Goal: Share content: Share content

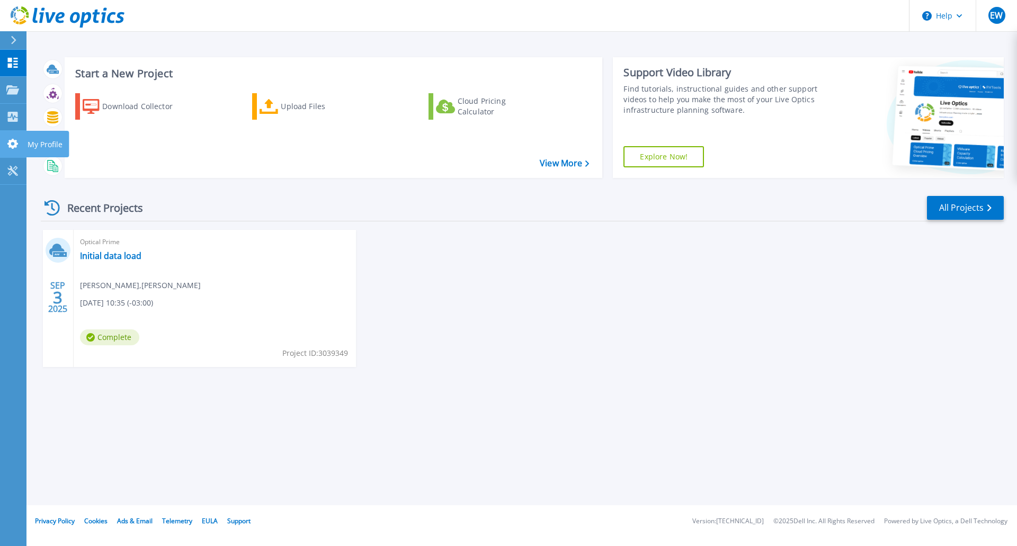
click at [48, 147] on p "My Profile" at bounding box center [45, 145] width 35 height 28
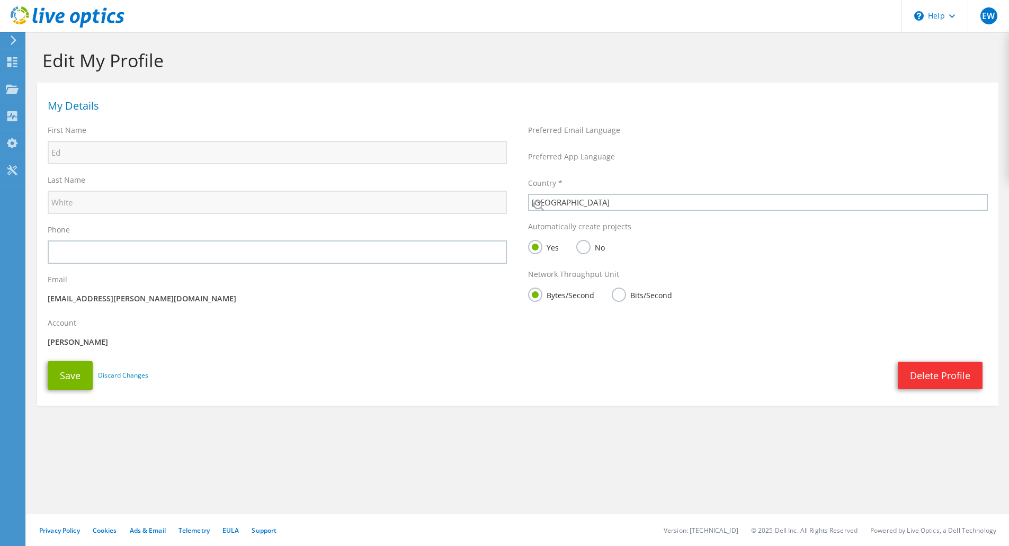
select select "37"
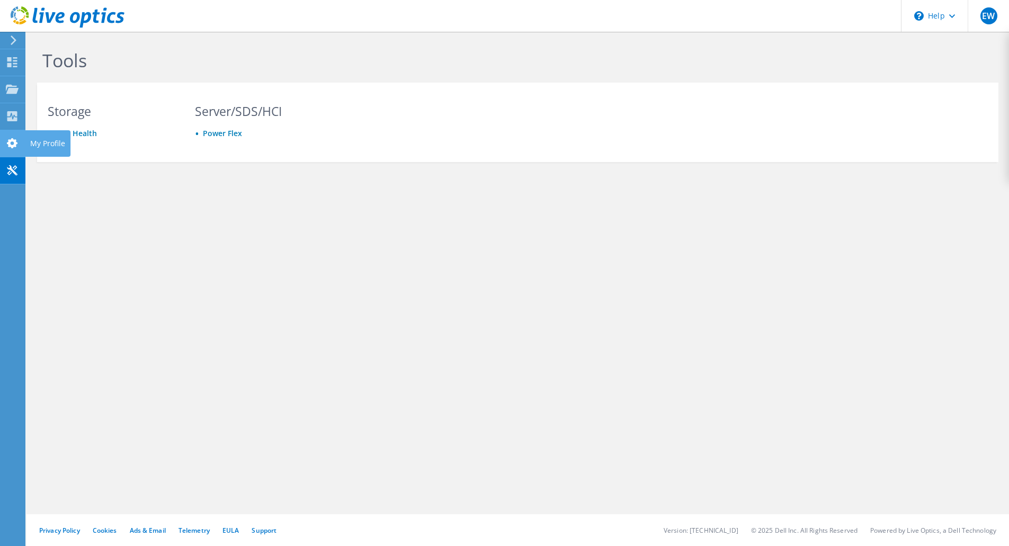
click at [16, 144] on use at bounding box center [12, 143] width 11 height 10
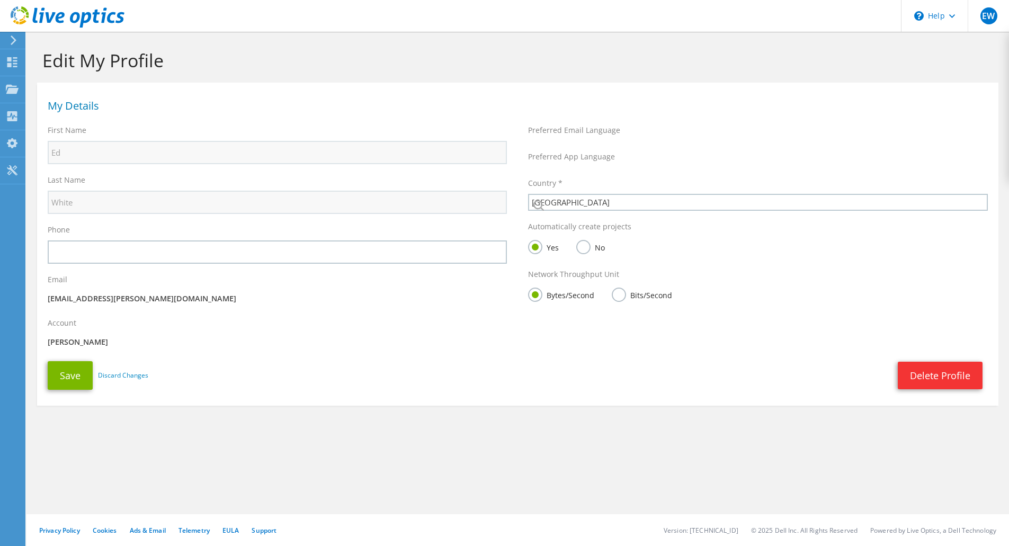
select select "37"
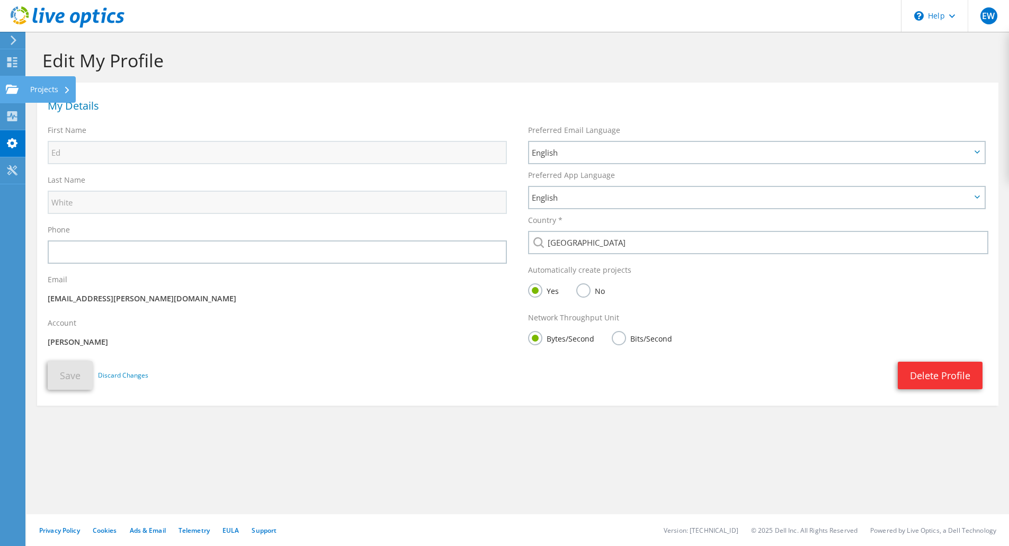
click at [42, 86] on div "Projects" at bounding box center [50, 89] width 51 height 26
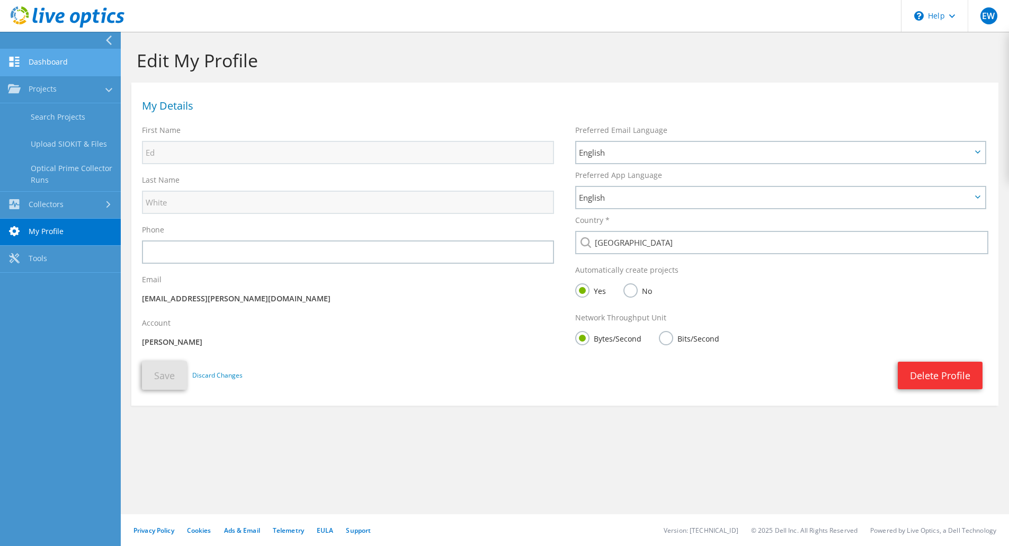
click at [89, 68] on link "Dashboard" at bounding box center [60, 62] width 121 height 27
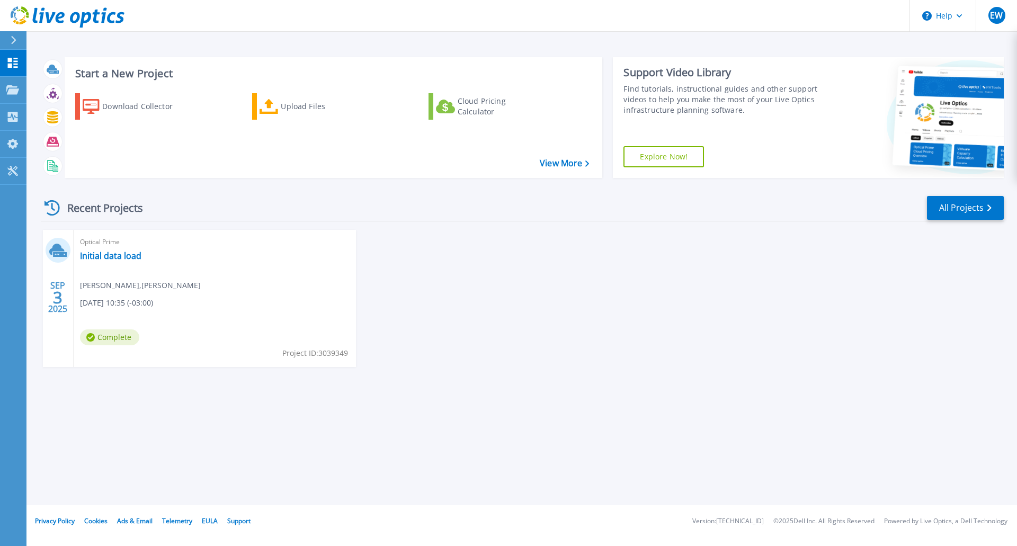
click at [60, 254] on icon at bounding box center [60, 254] width 14 height 5
drag, startPoint x: 106, startPoint y: 256, endPoint x: 101, endPoint y: 256, distance: 5.3
click at [101, 256] on link "Initial data load" at bounding box center [110, 256] width 61 height 11
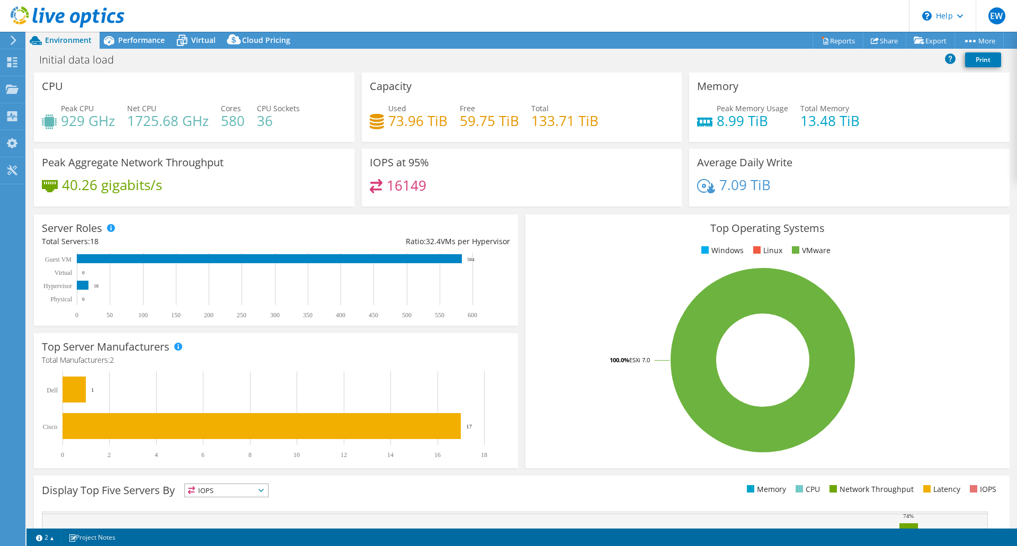
select select "USD"
click at [880, 42] on link "Share" at bounding box center [884, 40] width 43 height 16
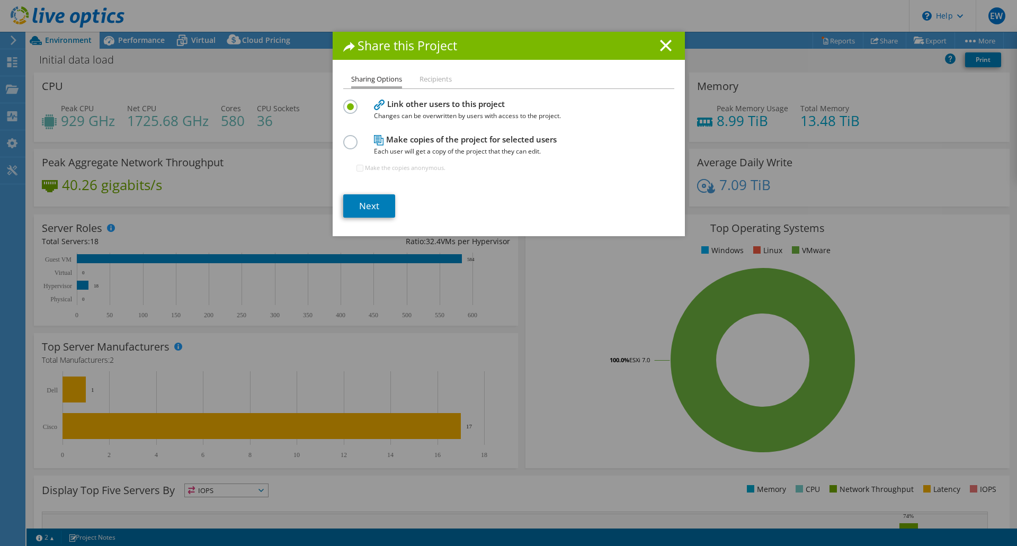
click at [360, 218] on div "Sharing Options Recipients Link other users to this project Changes can be over…" at bounding box center [509, 154] width 352 height 163
click at [368, 209] on link "Next" at bounding box center [369, 205] width 52 height 23
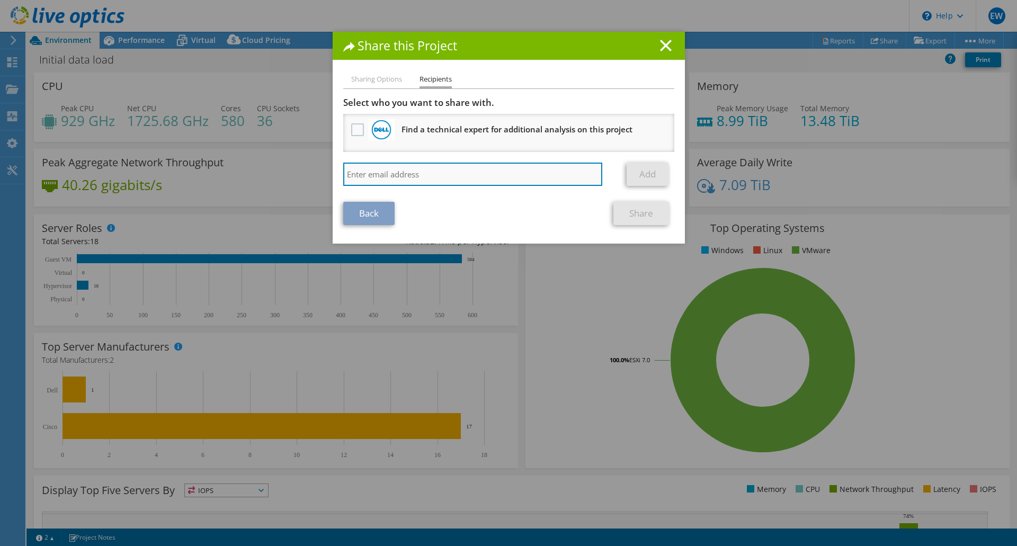
click at [354, 172] on input "search" at bounding box center [473, 174] width 260 height 23
click at [349, 178] on input "search" at bounding box center [473, 174] width 260 height 23
paste input "[PERSON_NAME][EMAIL_ADDRESS][PERSON_NAME][DOMAIN_NAME]"
type input "[PERSON_NAME][EMAIL_ADDRESS][PERSON_NAME][DOMAIN_NAME]"
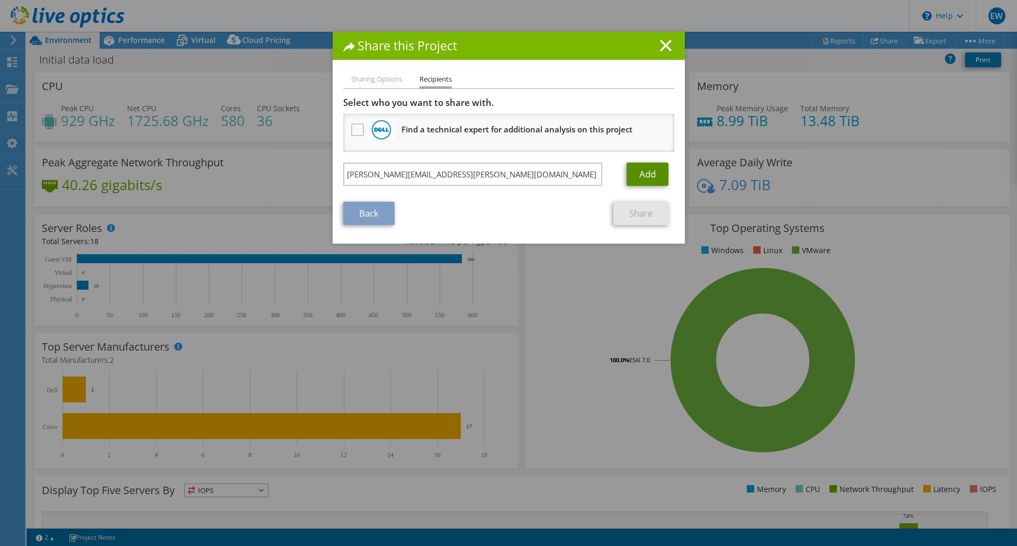
click at [644, 173] on link "Add" at bounding box center [648, 174] width 42 height 23
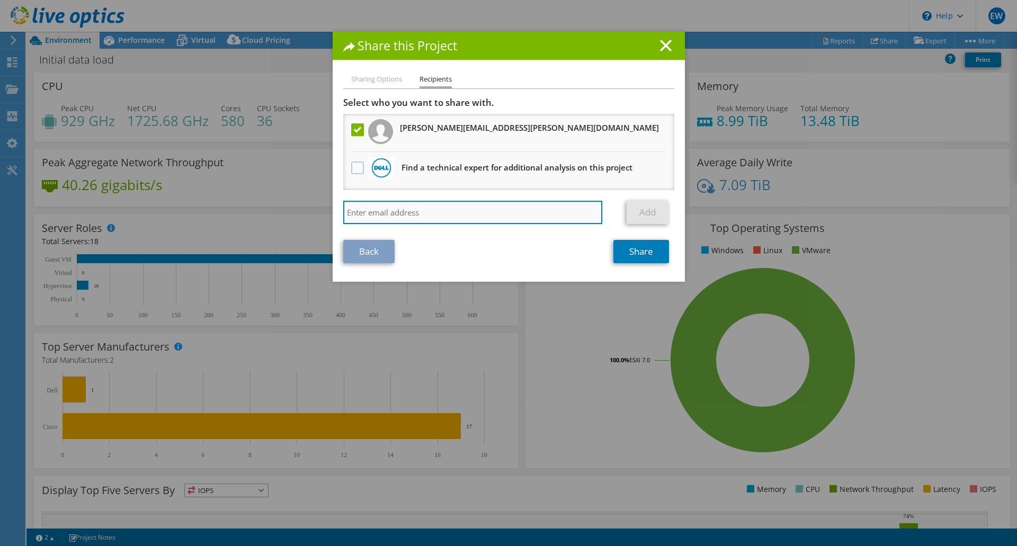
click at [368, 214] on input "search" at bounding box center [473, 212] width 260 height 23
paste input "[PERSON_NAME][EMAIL_ADDRESS][PERSON_NAME][DOMAIN_NAME]"
type input "[PERSON_NAME][EMAIL_ADDRESS][PERSON_NAME][DOMAIN_NAME]"
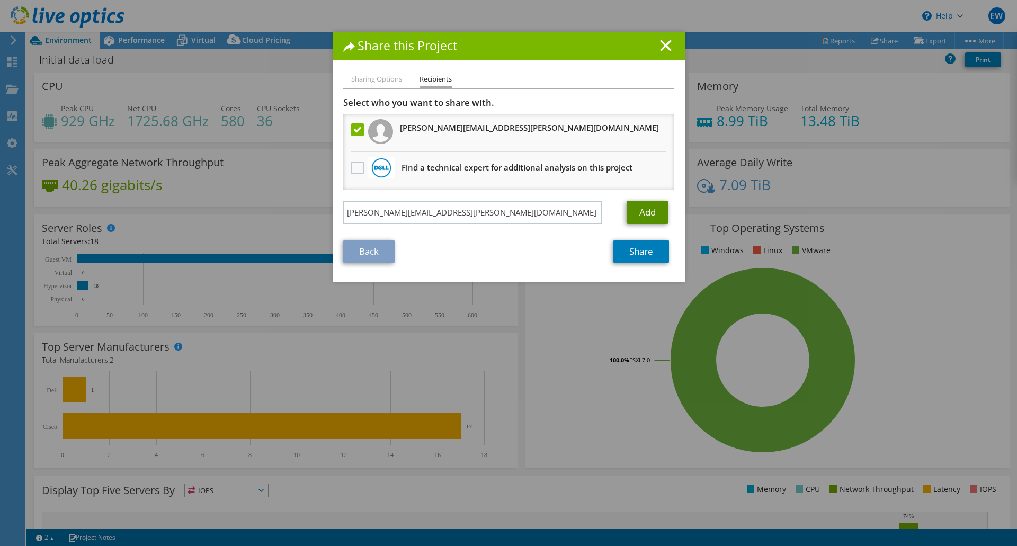
click at [627, 209] on link "Add" at bounding box center [648, 212] width 42 height 23
